Goal: Task Accomplishment & Management: Manage account settings

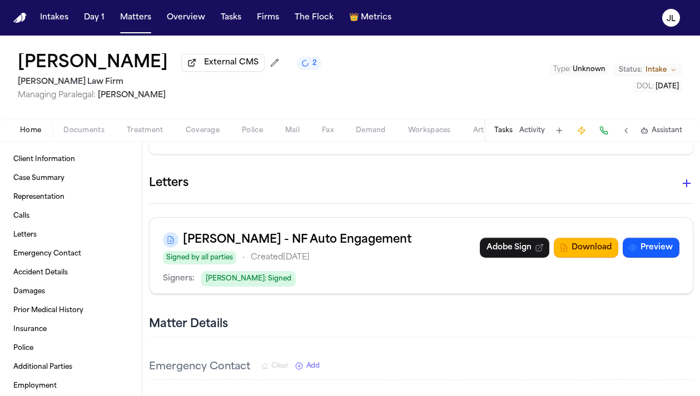
scroll to position [885, 0]
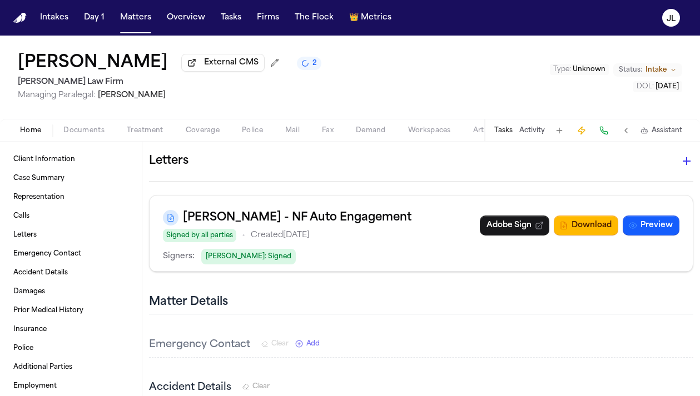
click at [683, 155] on icon "button" at bounding box center [686, 161] width 13 height 13
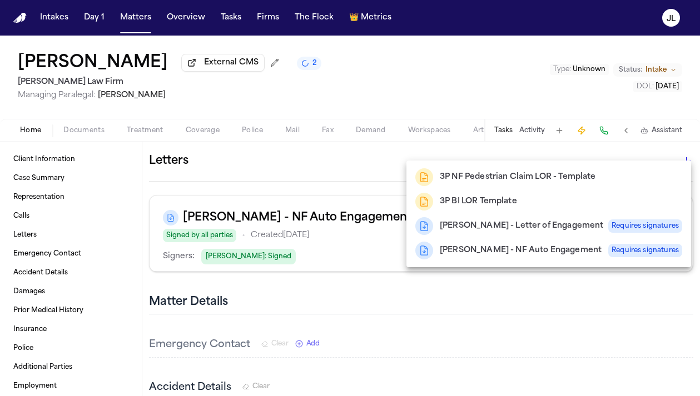
click at [494, 337] on div at bounding box center [350, 198] width 700 height 396
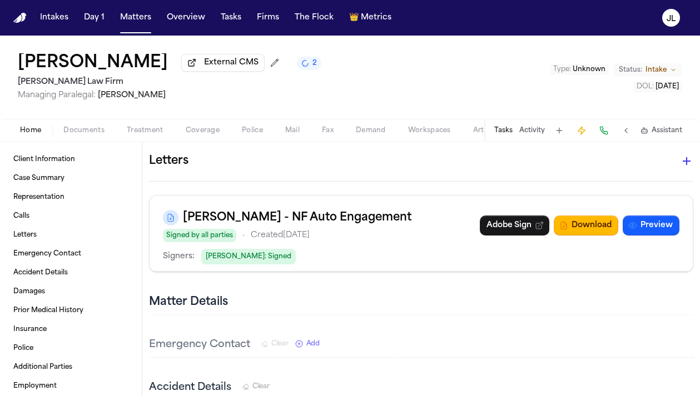
scroll to position [879, 0]
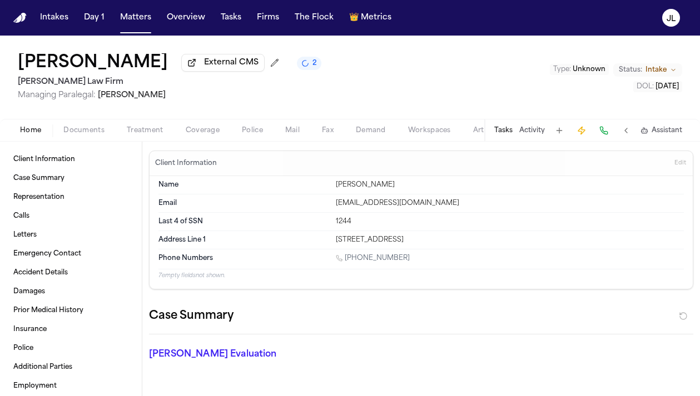
click at [196, 137] on span "button" at bounding box center [202, 136] width 47 height 1
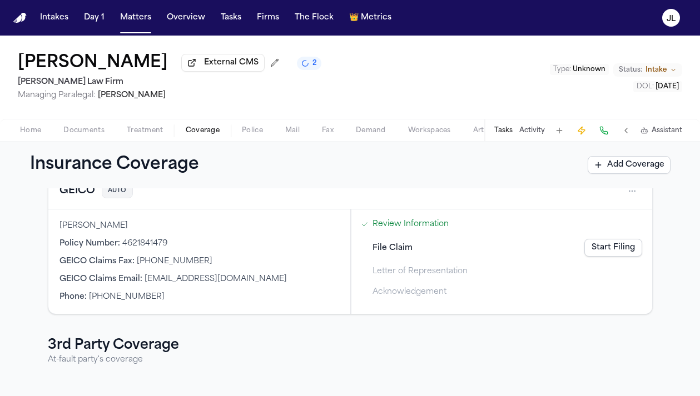
scroll to position [125, 0]
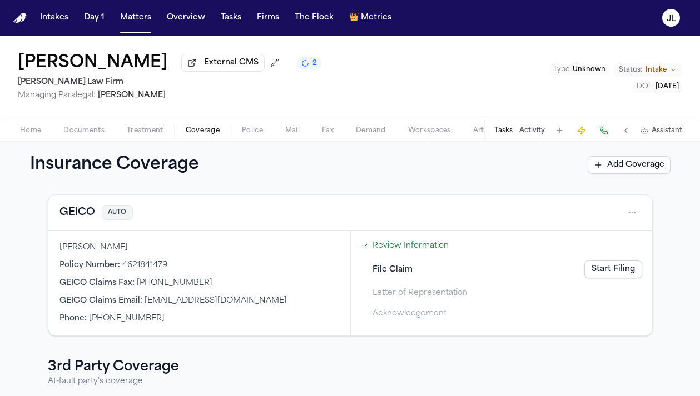
click at [78, 221] on button "GEICO" at bounding box center [77, 213] width 36 height 16
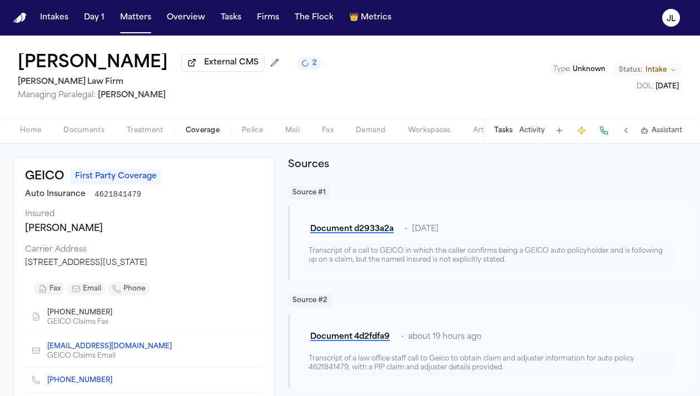
scroll to position [51, 0]
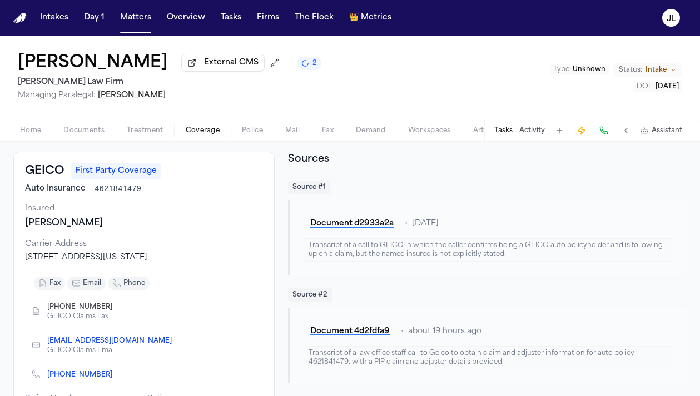
drag, startPoint x: 170, startPoint y: 259, endPoint x: 15, endPoint y: 260, distance: 154.6
click at [15, 260] on div "GEICO First Party Coverage Auto Insurance 4621841479 Insured [PERSON_NAME] Carr…" at bounding box center [143, 290] width 261 height 276
copy div "[STREET_ADDRESS][US_STATE]"
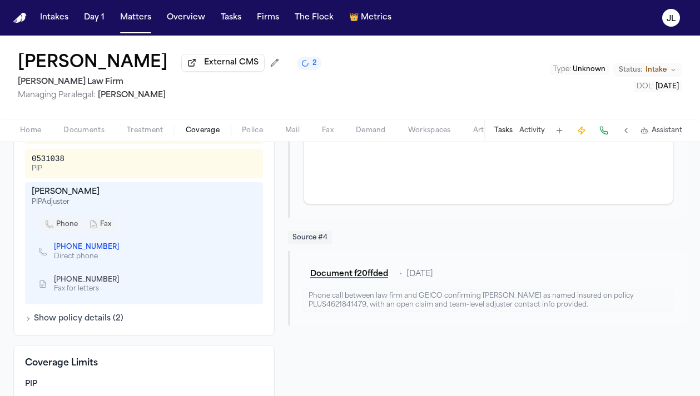
scroll to position [460, 0]
click at [123, 281] on icon "Copy to clipboard" at bounding box center [125, 278] width 4 height 5
drag, startPoint x: 92, startPoint y: 194, endPoint x: 27, endPoint y: 194, distance: 65.6
click at [26, 194] on div "[PERSON_NAME] PIP Adjuster phone fax [PHONE_NUMBER] Direct phone [PHONE_NUMBER]…" at bounding box center [144, 242] width 238 height 122
copy div "[PERSON_NAME]"
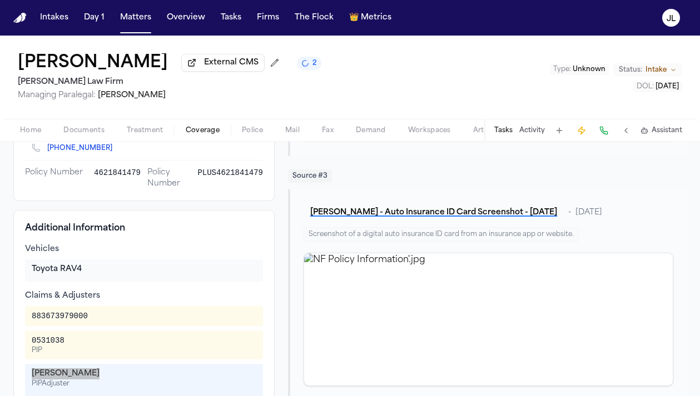
scroll to position [279, 0]
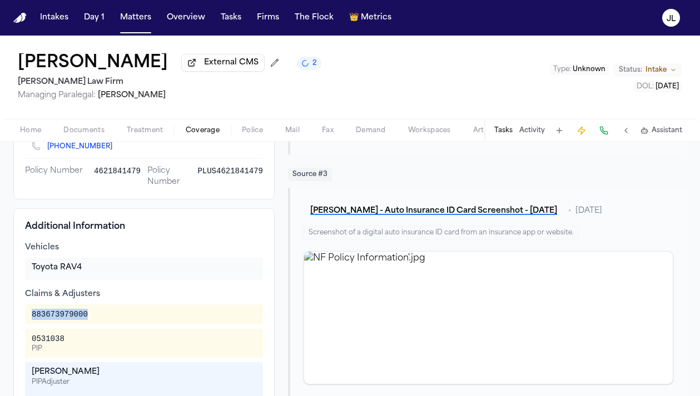
drag, startPoint x: 92, startPoint y: 320, endPoint x: 33, endPoint y: 319, distance: 58.9
click at [33, 319] on div "883673979000" at bounding box center [144, 314] width 225 height 11
copy div "883673979000"
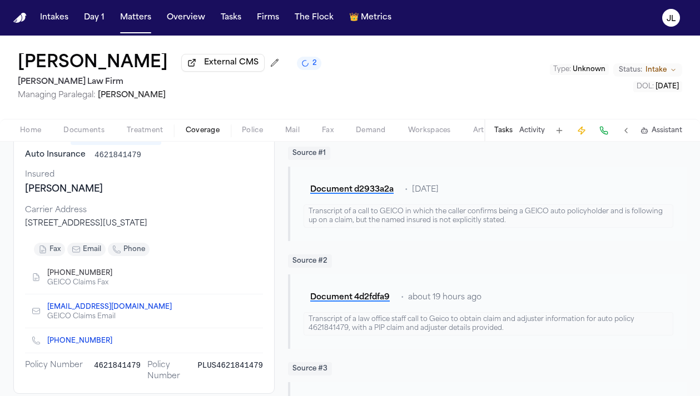
scroll to position [0, 0]
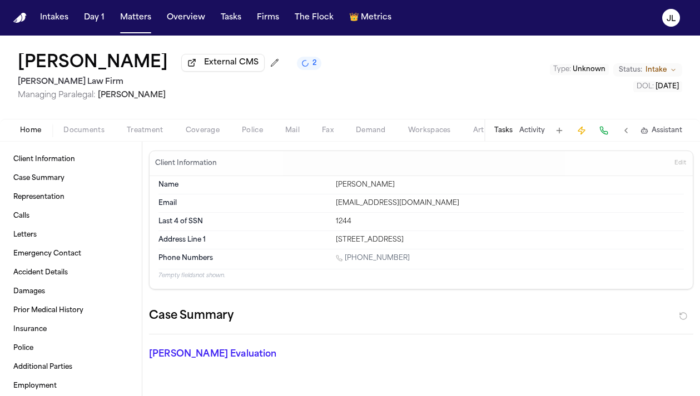
click at [34, 135] on span "Home" at bounding box center [30, 130] width 21 height 9
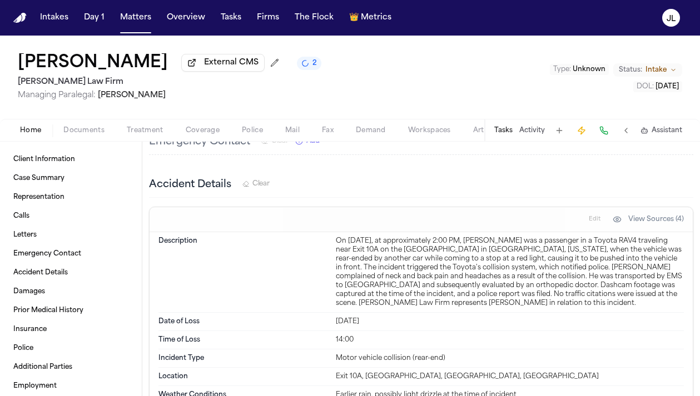
scroll to position [1205, 0]
click at [210, 135] on span "Coverage" at bounding box center [203, 130] width 34 height 9
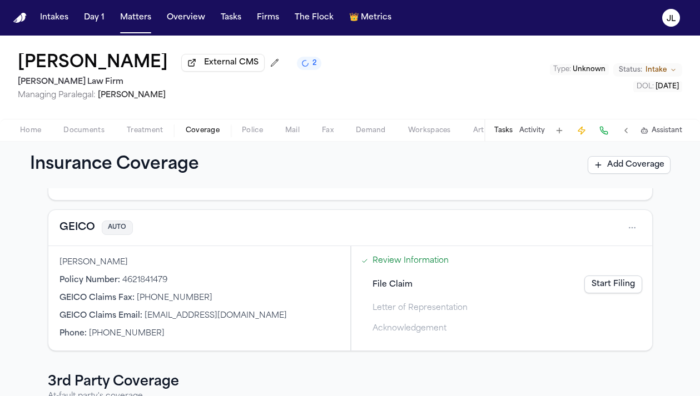
scroll to position [105, 0]
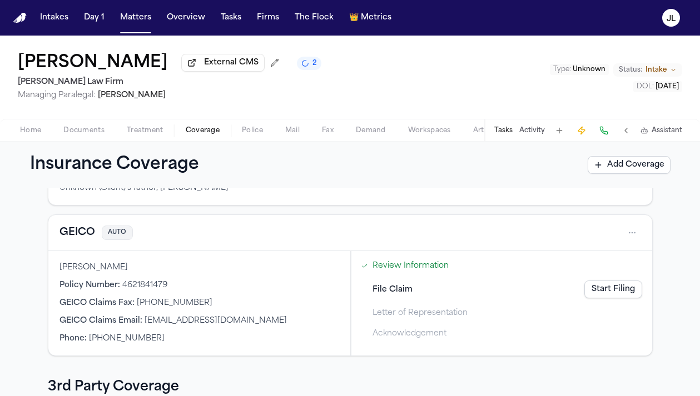
click at [81, 228] on button "GEICO" at bounding box center [77, 233] width 36 height 16
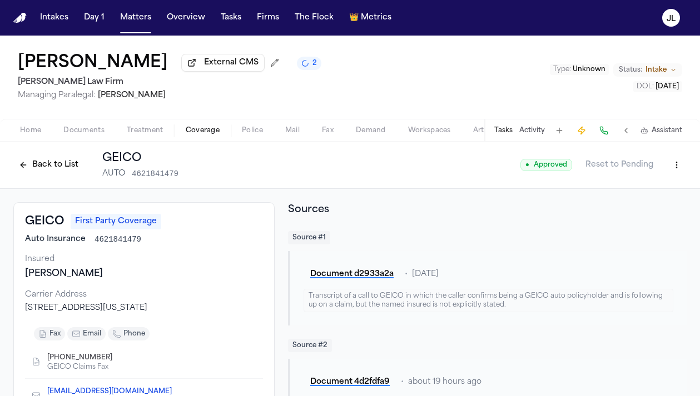
click at [677, 165] on html "Intakes Day 1 Matters Overview Tasks Firms The Flock 👑 Metrics [PERSON_NAME] Ex…" at bounding box center [350, 198] width 700 height 396
click at [638, 186] on div "Edit Coverage" at bounding box center [638, 192] width 93 height 18
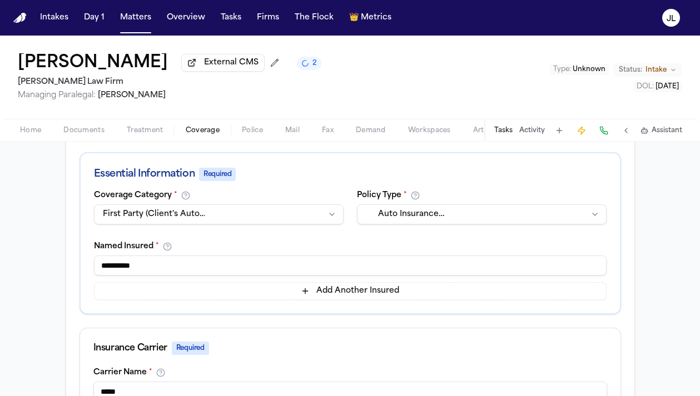
scroll to position [9, 0]
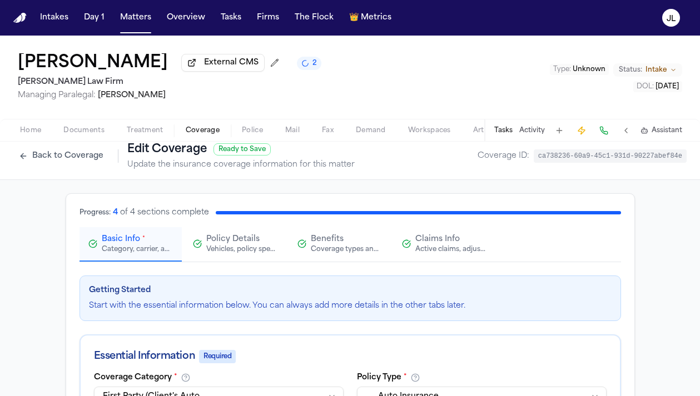
click at [438, 254] on div "Active claims, adjusters, and subrogation details" at bounding box center [450, 249] width 71 height 9
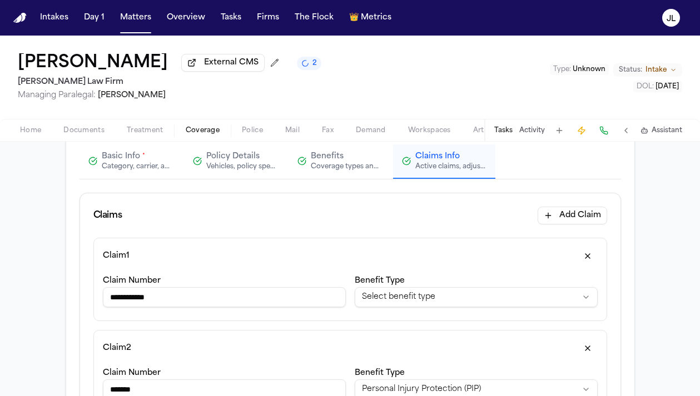
scroll to position [104, 0]
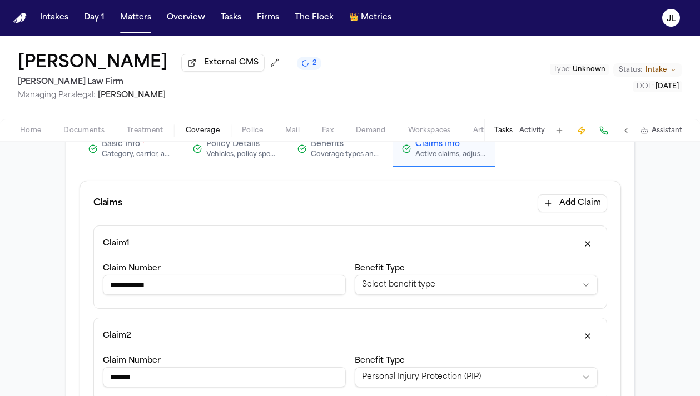
click at [584, 246] on button "button" at bounding box center [588, 244] width 20 height 18
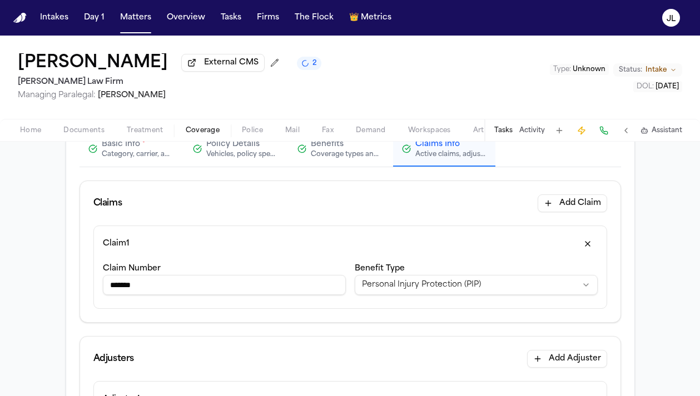
drag, startPoint x: 220, startPoint y: 285, endPoint x: 56, endPoint y: 284, distance: 164.6
paste input "*********"
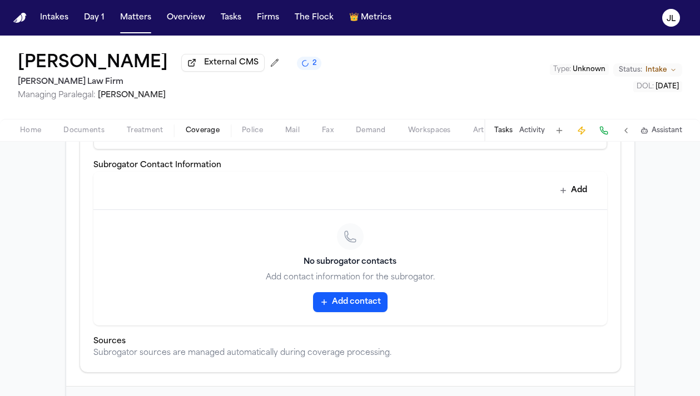
scroll to position [762, 0]
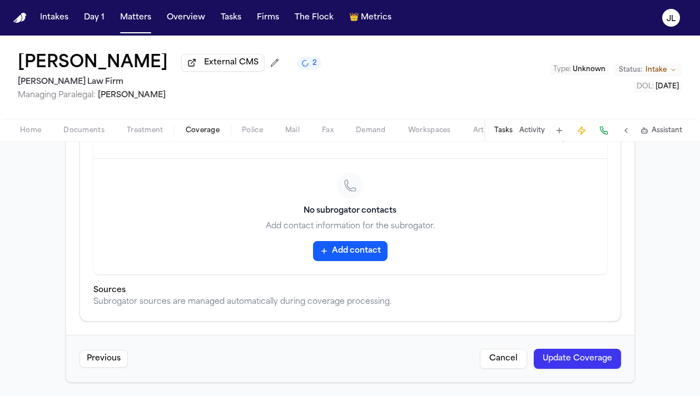
type input "**********"
click at [544, 360] on button "Update Coverage" at bounding box center [577, 359] width 87 height 20
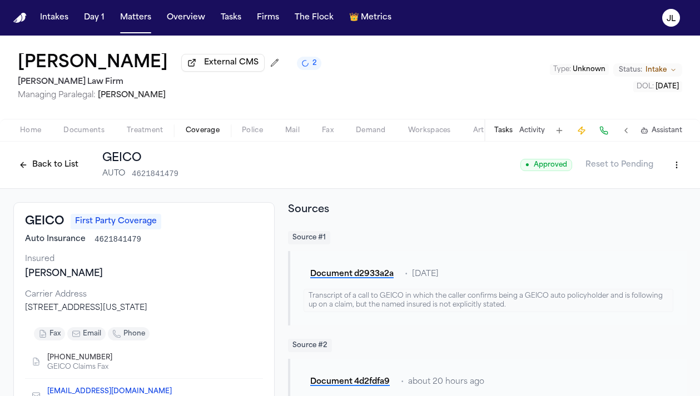
click at [71, 135] on span "Documents" at bounding box center [83, 130] width 41 height 9
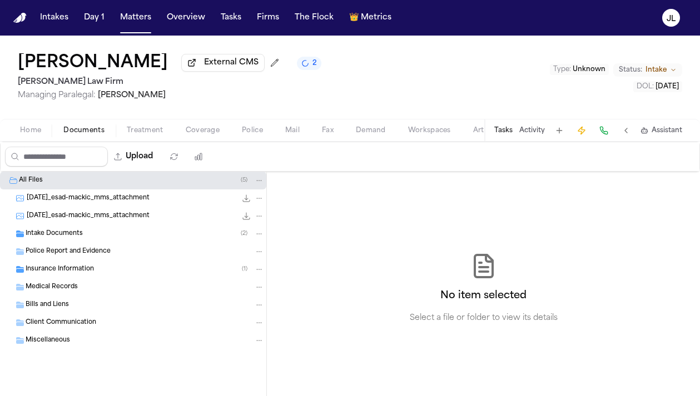
click at [62, 230] on div "Intake Documents ( 2 )" at bounding box center [133, 234] width 266 height 18
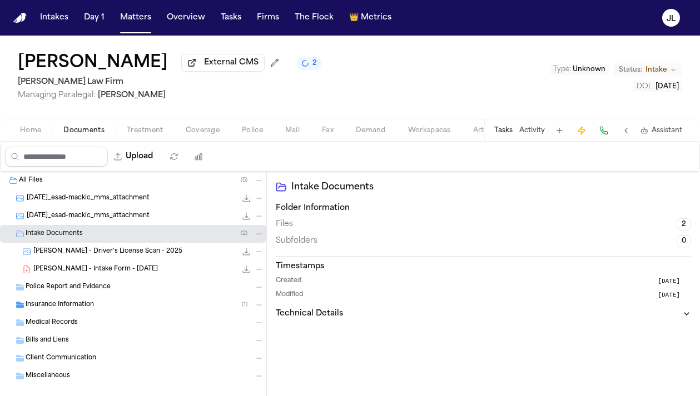
click at [58, 292] on div "Police Report and Evidence" at bounding box center [145, 287] width 238 height 10
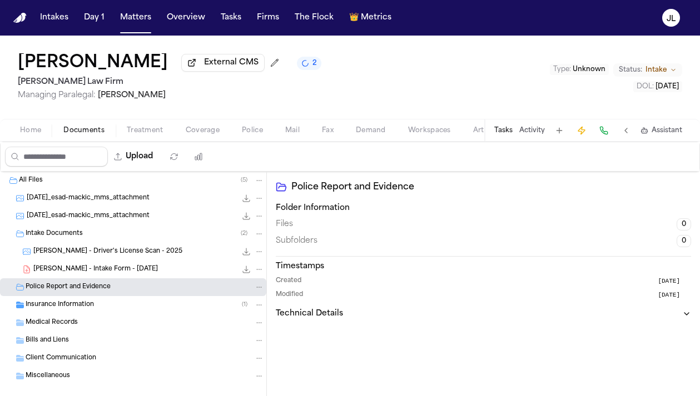
click at [54, 310] on span "Insurance Information" at bounding box center [60, 305] width 68 height 9
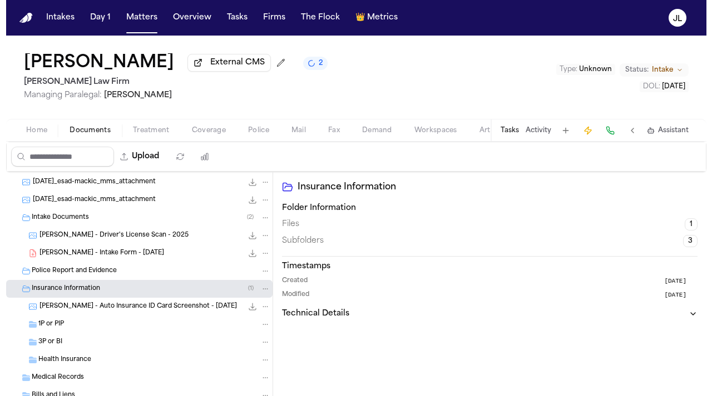
scroll to position [14, 0]
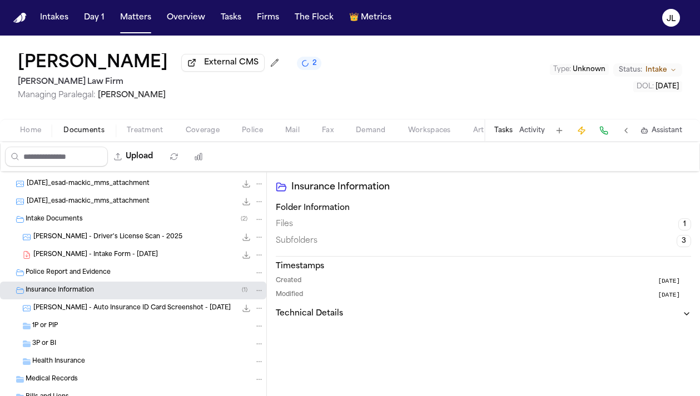
click at [98, 278] on span "Police Report and Evidence" at bounding box center [68, 273] width 85 height 9
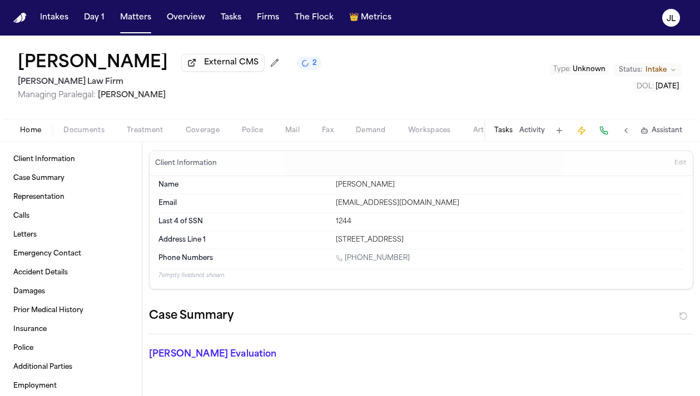
click at [26, 131] on span "Home" at bounding box center [30, 130] width 21 height 9
drag, startPoint x: 491, startPoint y: 244, endPoint x: 336, endPoint y: 240, distance: 155.7
click at [336, 240] on div "[STREET_ADDRESS]" at bounding box center [510, 240] width 348 height 9
copy div "[STREET_ADDRESS]"
click at [106, 130] on button "Documents" at bounding box center [83, 130] width 63 height 13
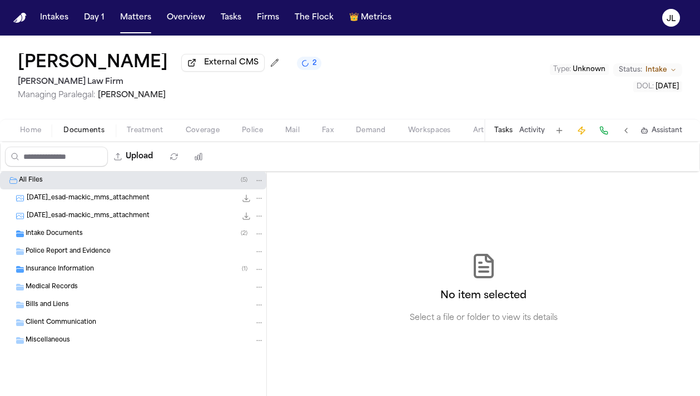
click at [97, 259] on div "Police Report and Evidence" at bounding box center [133, 252] width 266 height 18
